Goal: Task Accomplishment & Management: Use online tool/utility

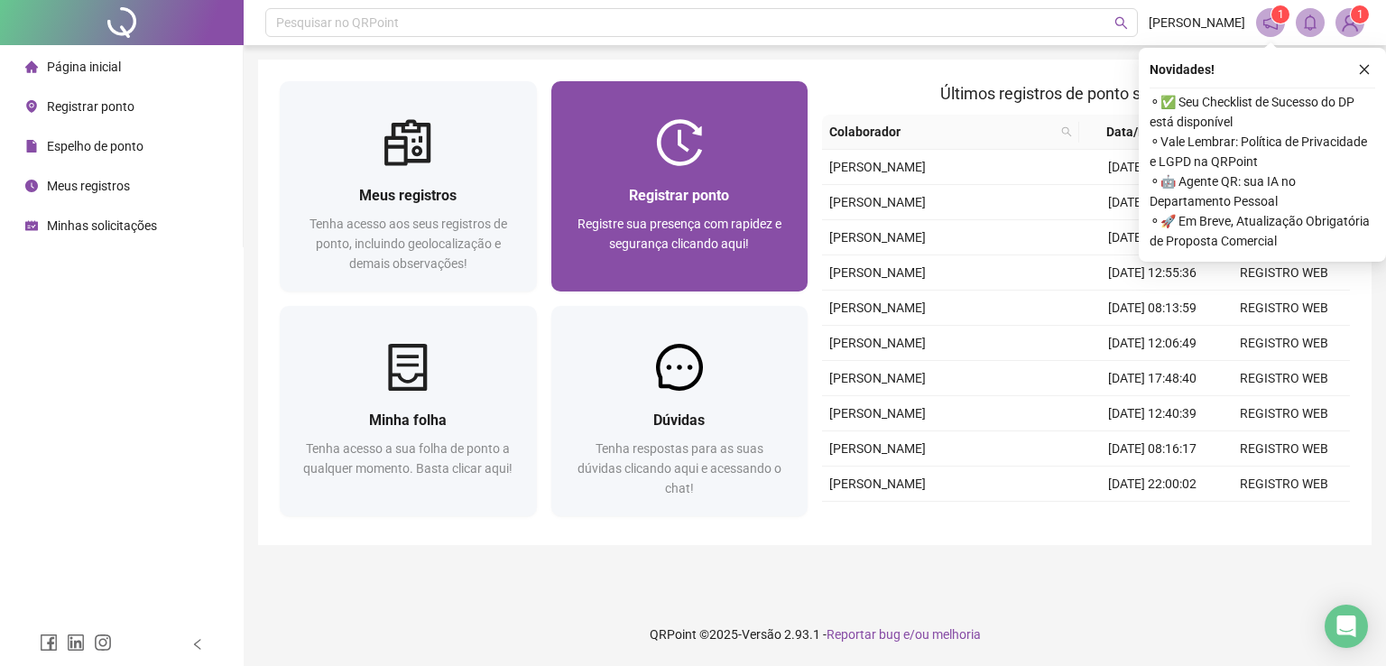
click at [727, 236] on span "Registre sua presença com rapidez e segurança clicando aqui!" at bounding box center [679, 234] width 204 height 34
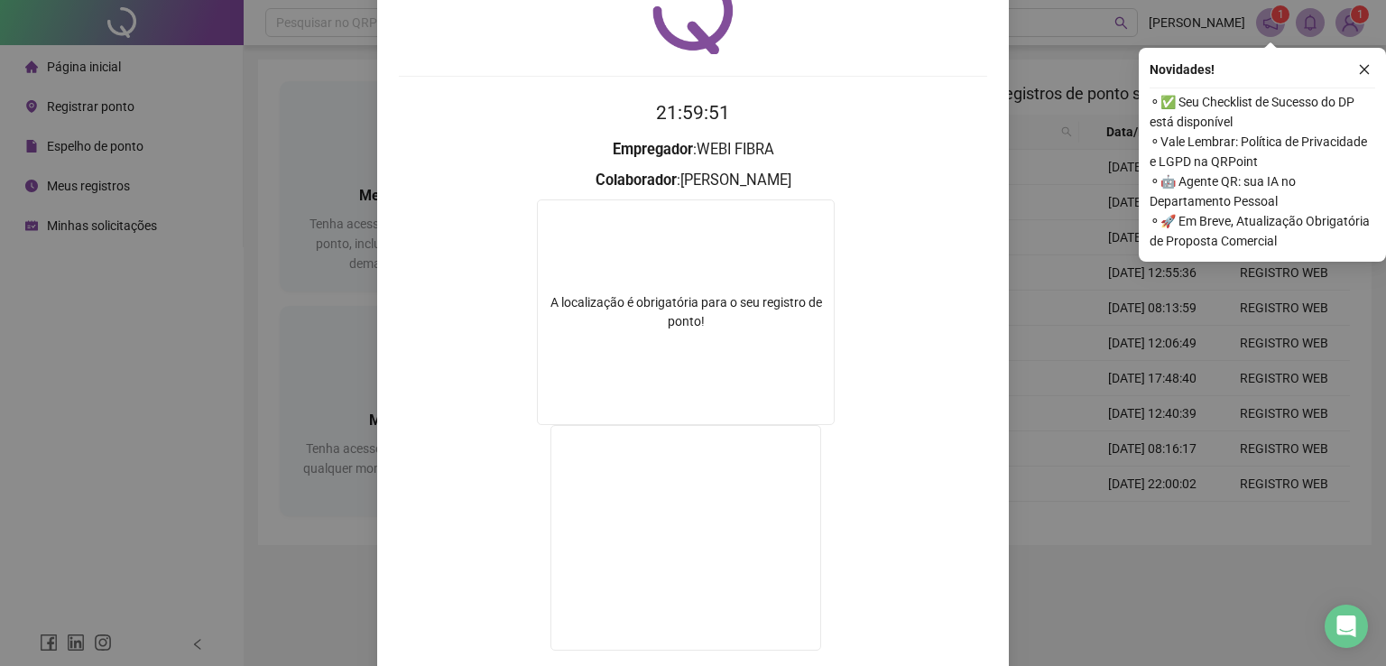
scroll to position [203, 0]
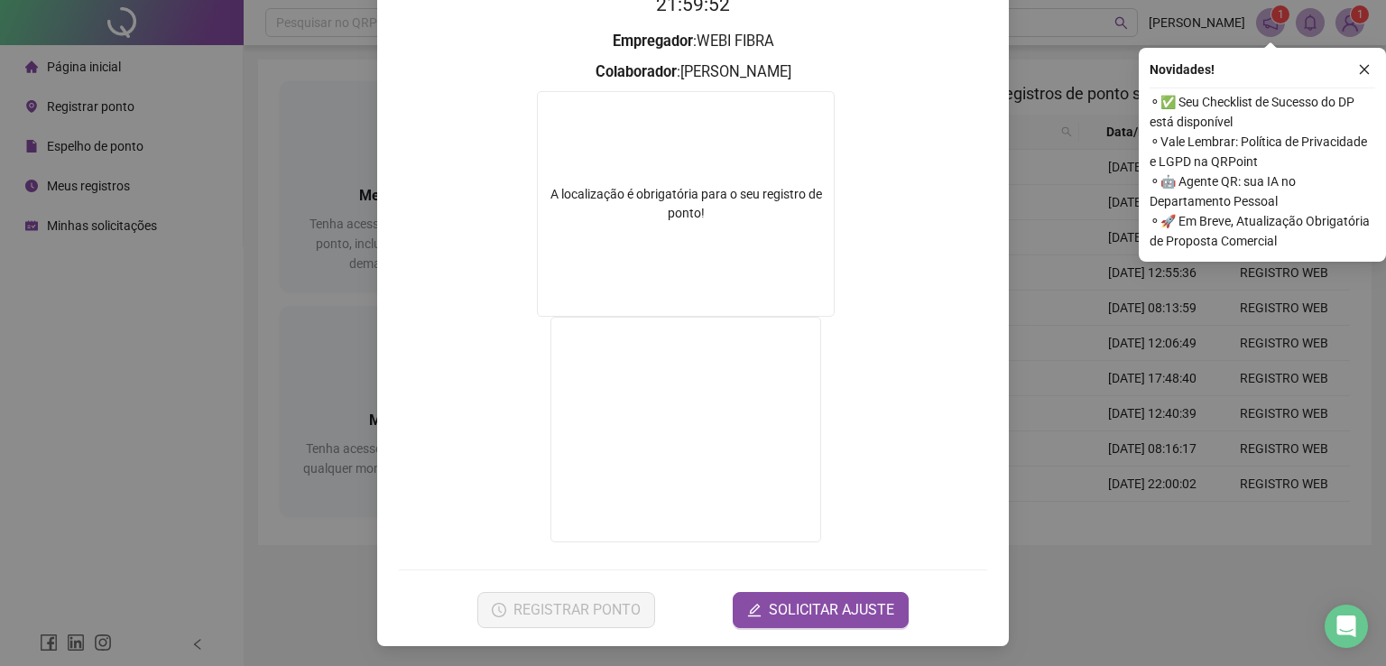
click at [1065, 312] on div "Registro de ponto web 21:59:52 Empregador : WEBI FIBRA Colaborador : [PERSON_NA…" at bounding box center [693, 333] width 1386 height 666
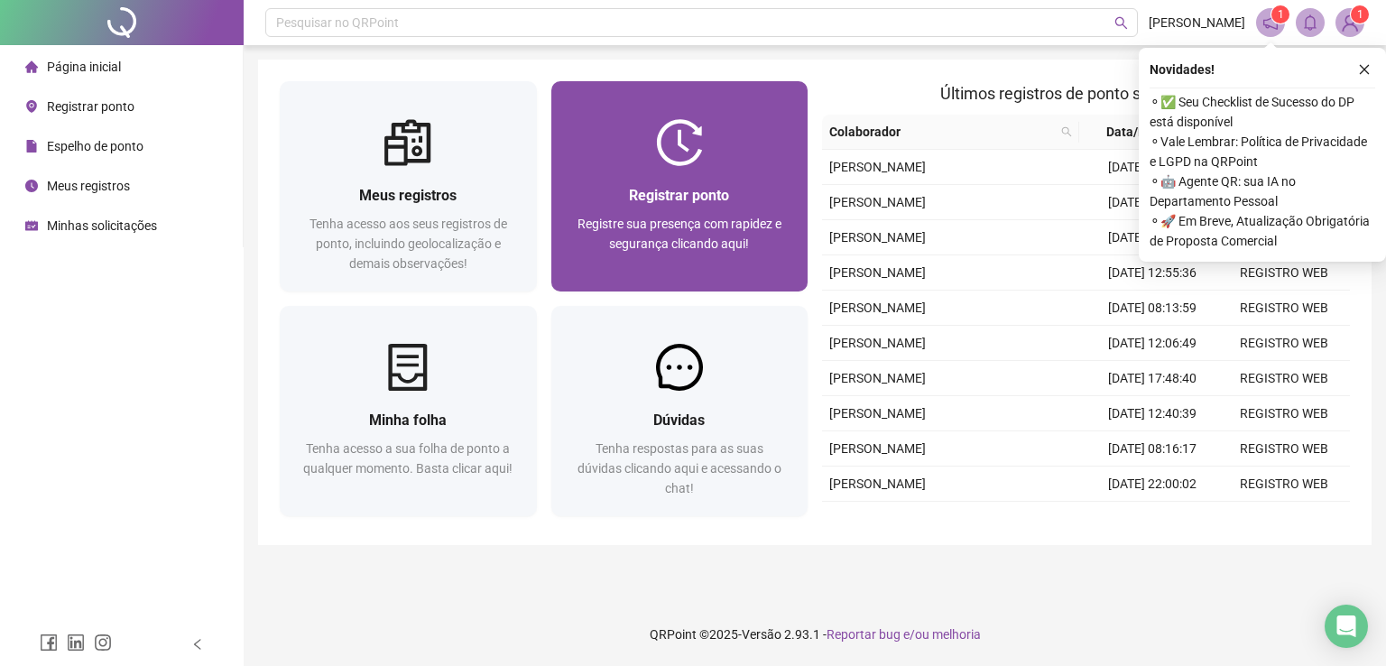
click at [718, 219] on span "Registre sua presença com rapidez e segurança clicando aqui!" at bounding box center [679, 234] width 204 height 34
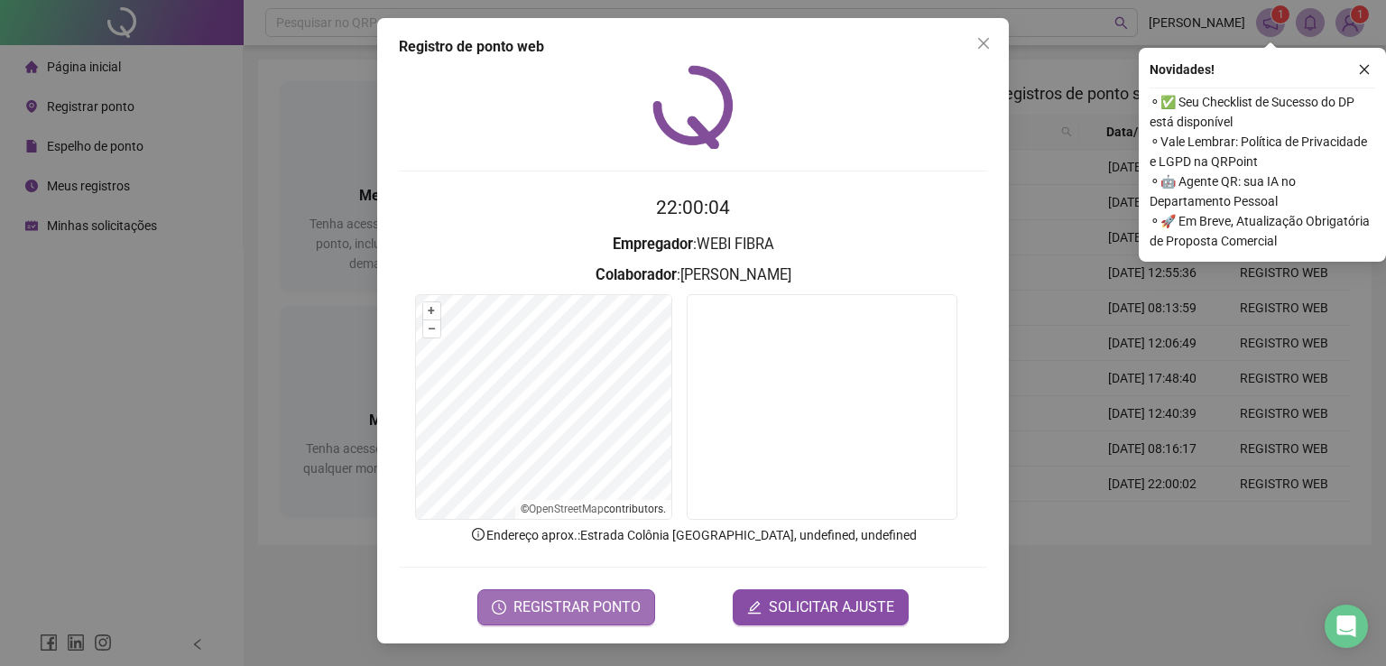
click at [599, 604] on span "REGISTRAR PONTO" at bounding box center [576, 607] width 127 height 22
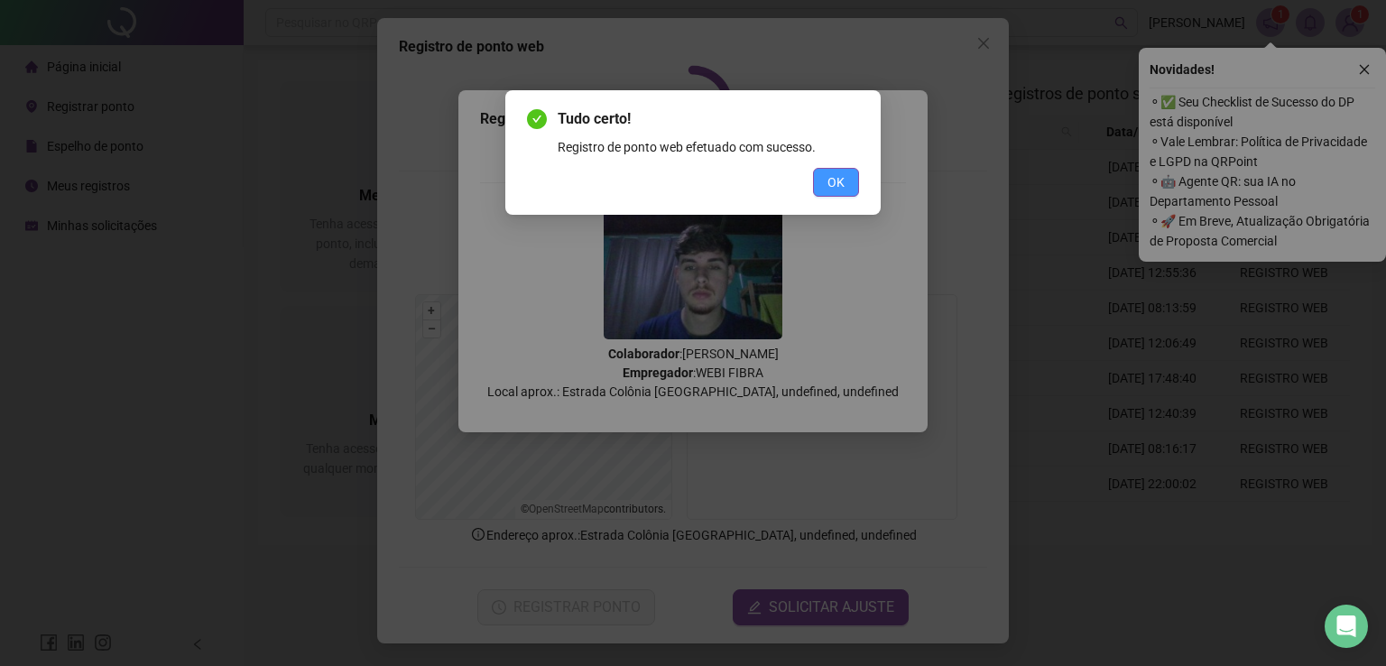
click at [834, 169] on button "OK" at bounding box center [836, 182] width 46 height 29
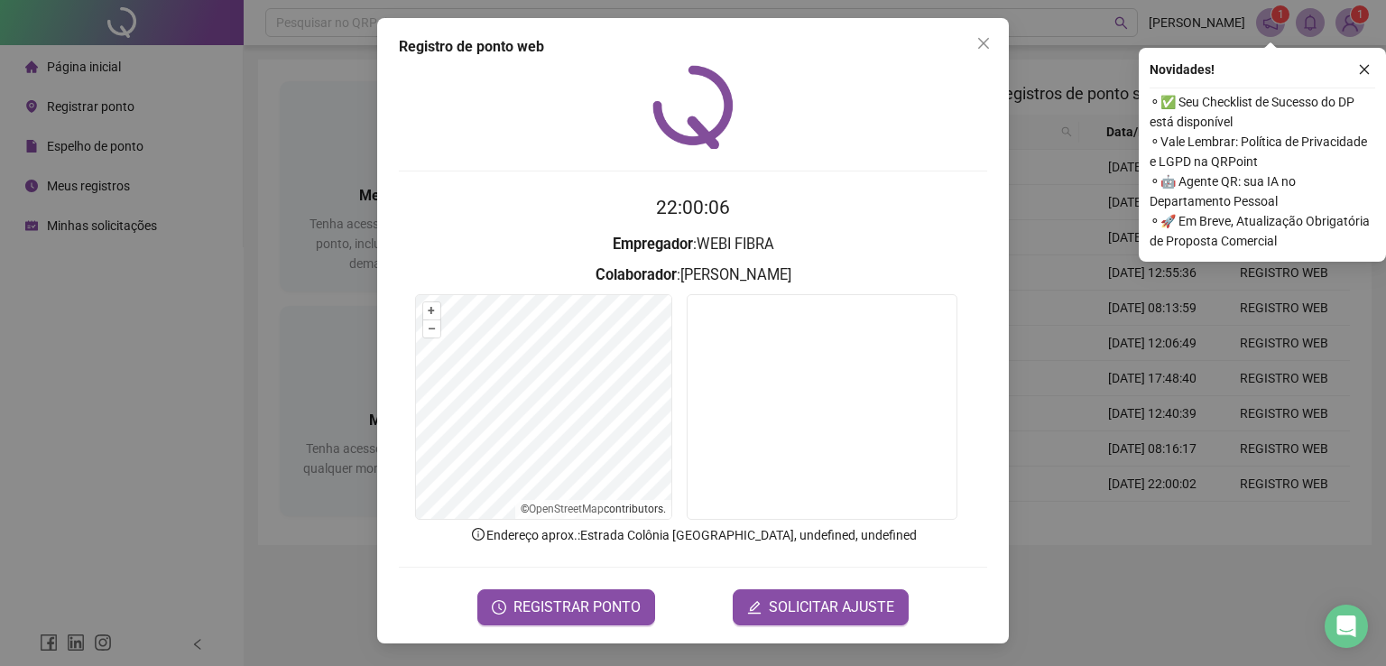
click at [1173, 398] on div "Registro de ponto web 22:00:06 Empregador : WEBI FIBRA Colaborador : [PERSON_NA…" at bounding box center [693, 333] width 1386 height 666
